Goal: Transaction & Acquisition: Purchase product/service

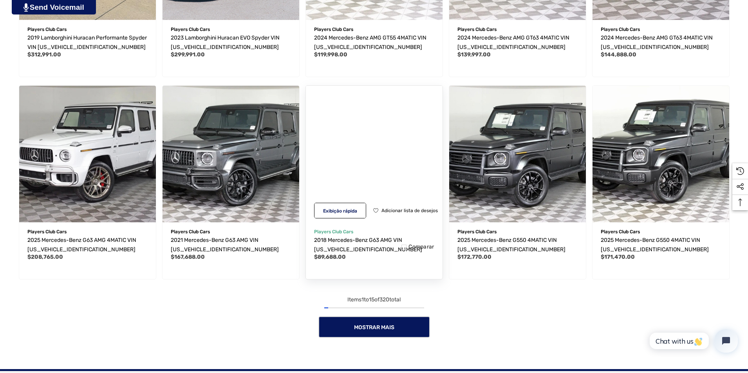
scroll to position [665, 0]
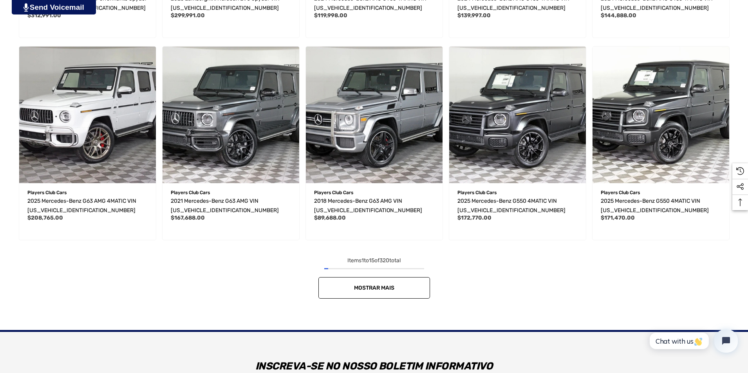
click at [400, 287] on link "Mostrar mais" at bounding box center [374, 288] width 112 height 22
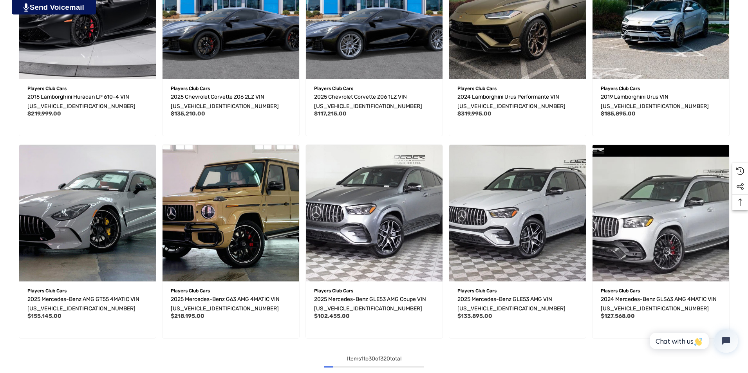
scroll to position [1331, 0]
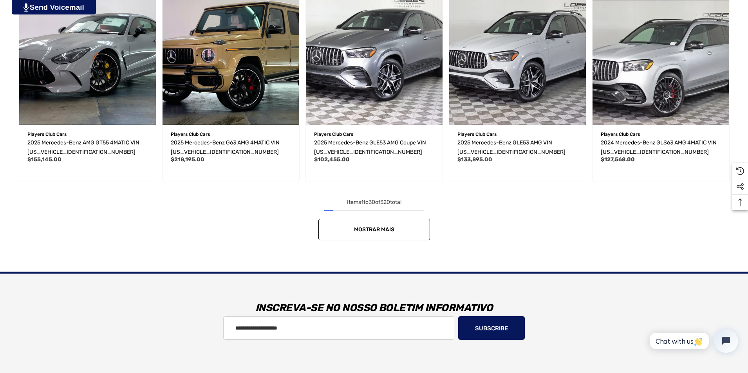
click at [350, 227] on link "Mostrar mais" at bounding box center [374, 230] width 112 height 22
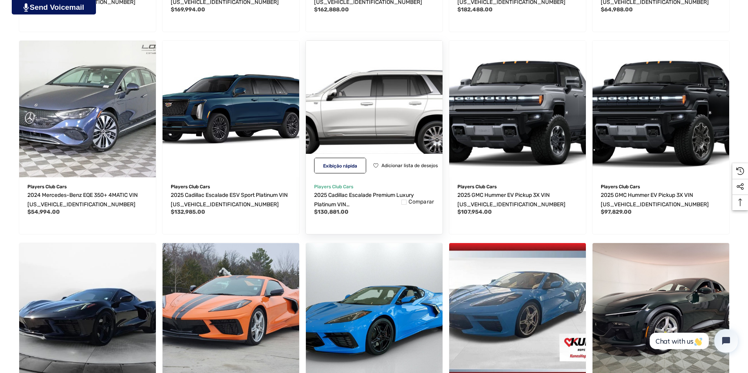
scroll to position [1840, 0]
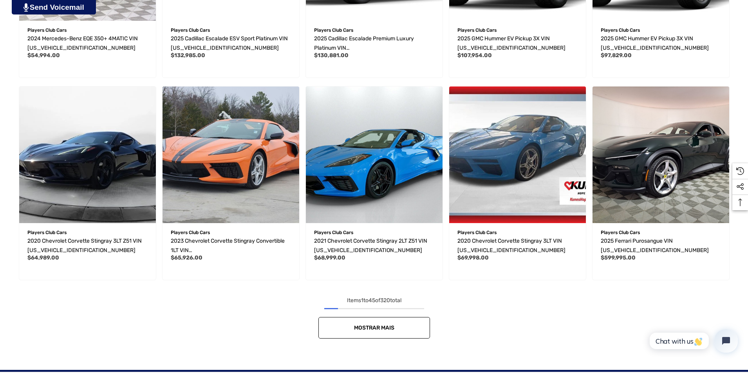
click at [382, 327] on span "Mostrar mais" at bounding box center [374, 328] width 40 height 7
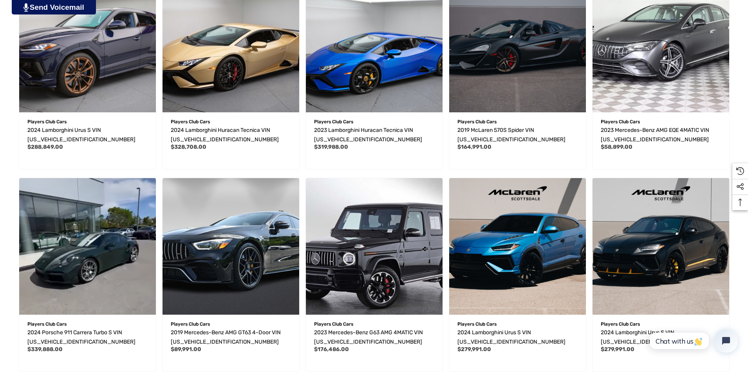
scroll to position [2192, 0]
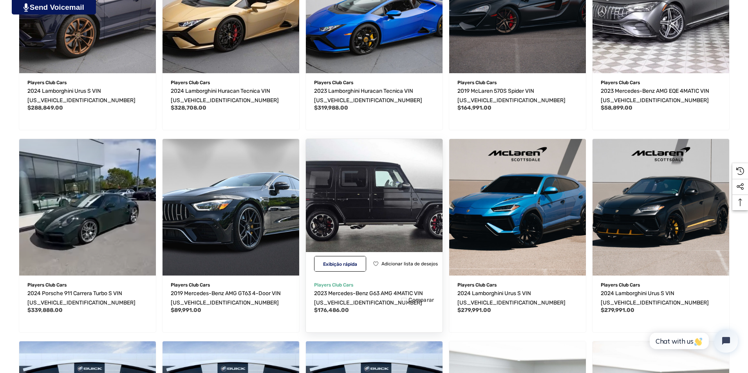
click at [391, 213] on img "2023 Mercedes-Benz G63 AMG 4MATIC VIN W1NYC7HJ8PX472215,$176,486.00\a" at bounding box center [374, 207] width 150 height 150
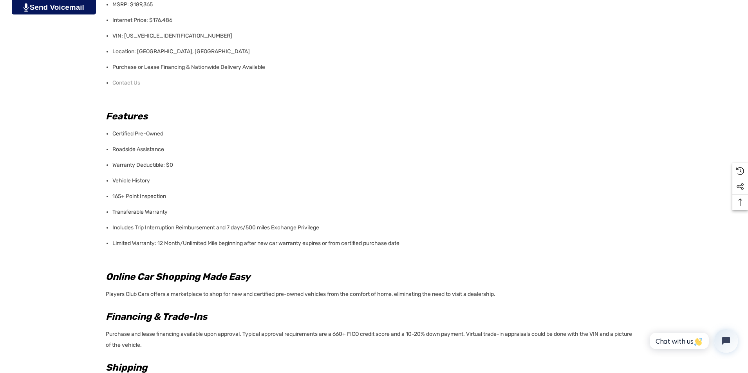
scroll to position [705, 0]
